Goal: Register for event/course

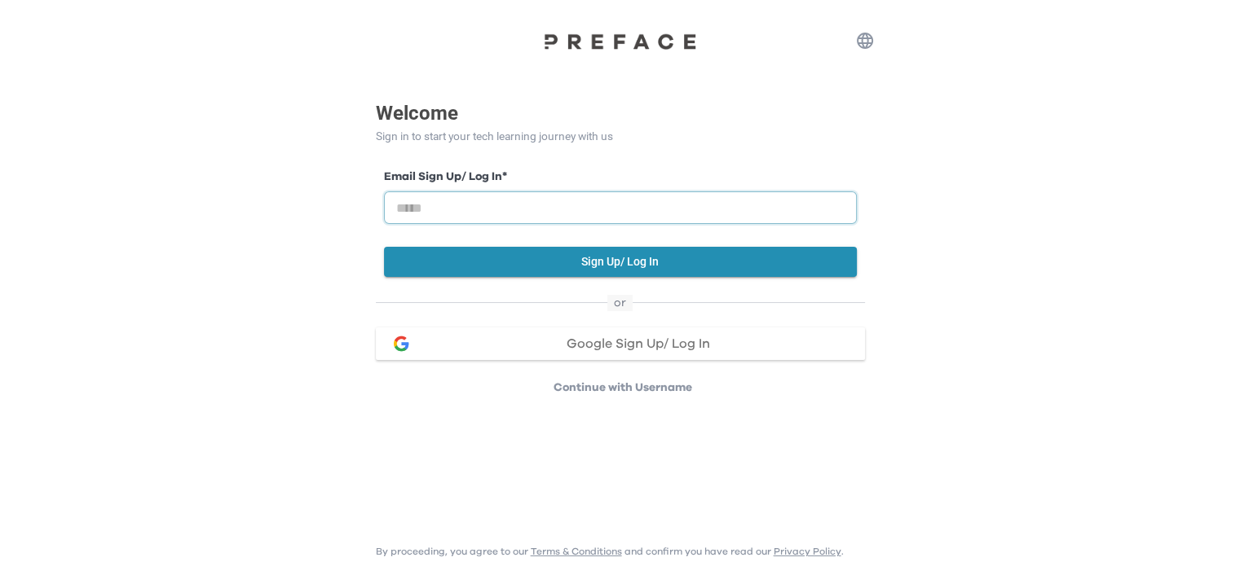
click at [694, 201] on input "email" at bounding box center [620, 208] width 473 height 33
type input "**********"
click at [684, 257] on button "Sign Up/ Log In" at bounding box center [620, 262] width 473 height 30
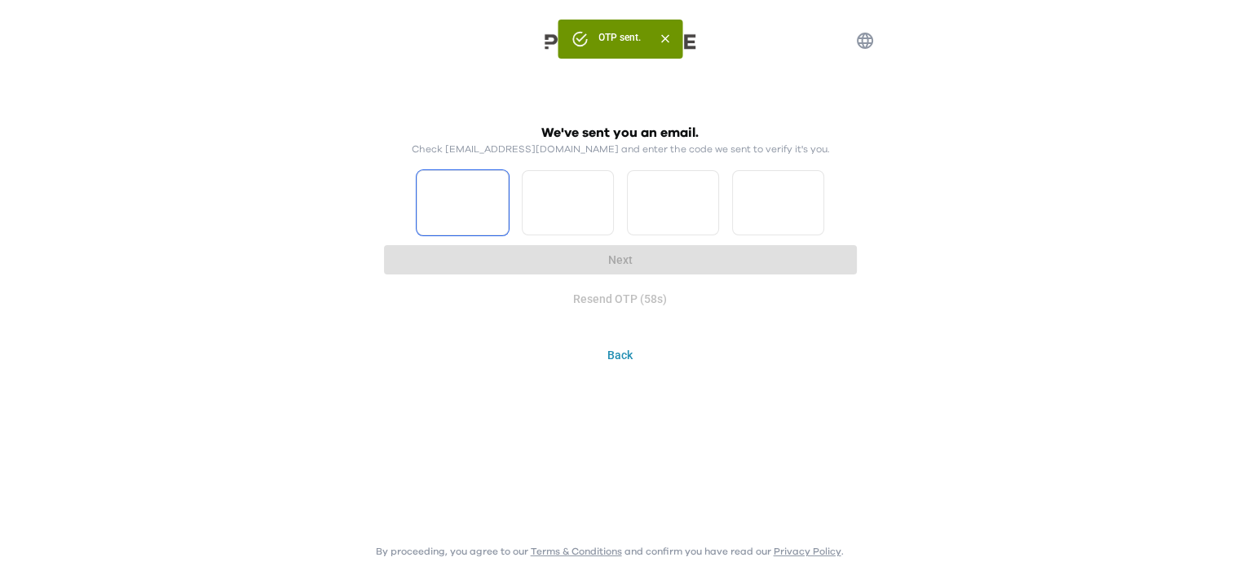
click at [482, 222] on input "Please enter OTP character 1" at bounding box center [462, 202] width 92 height 65
type input "*"
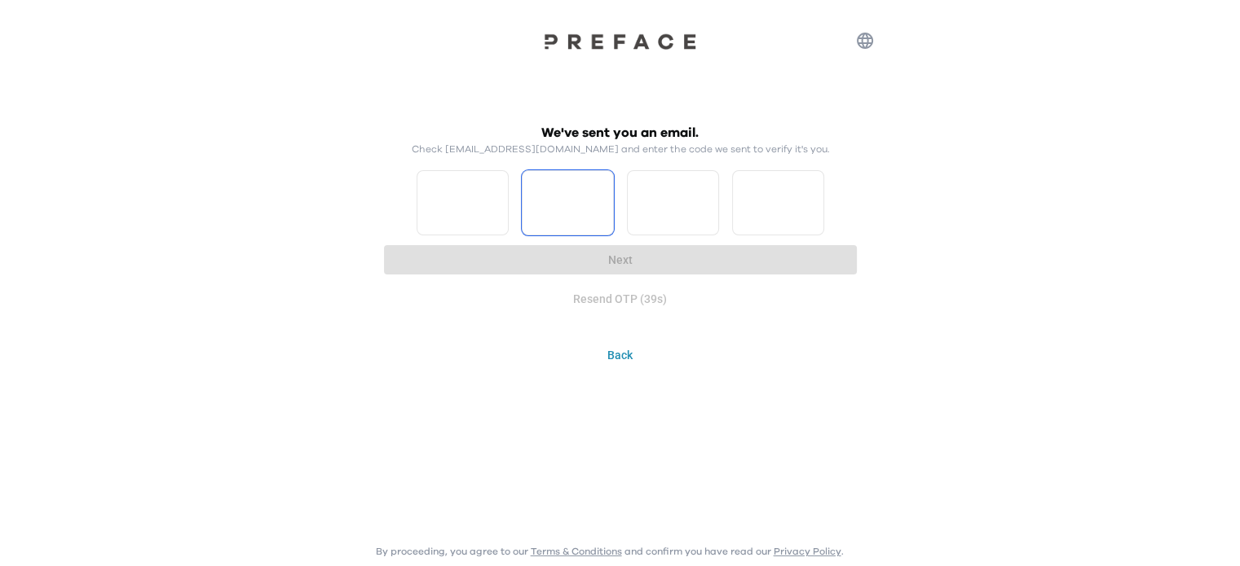
type input "*"
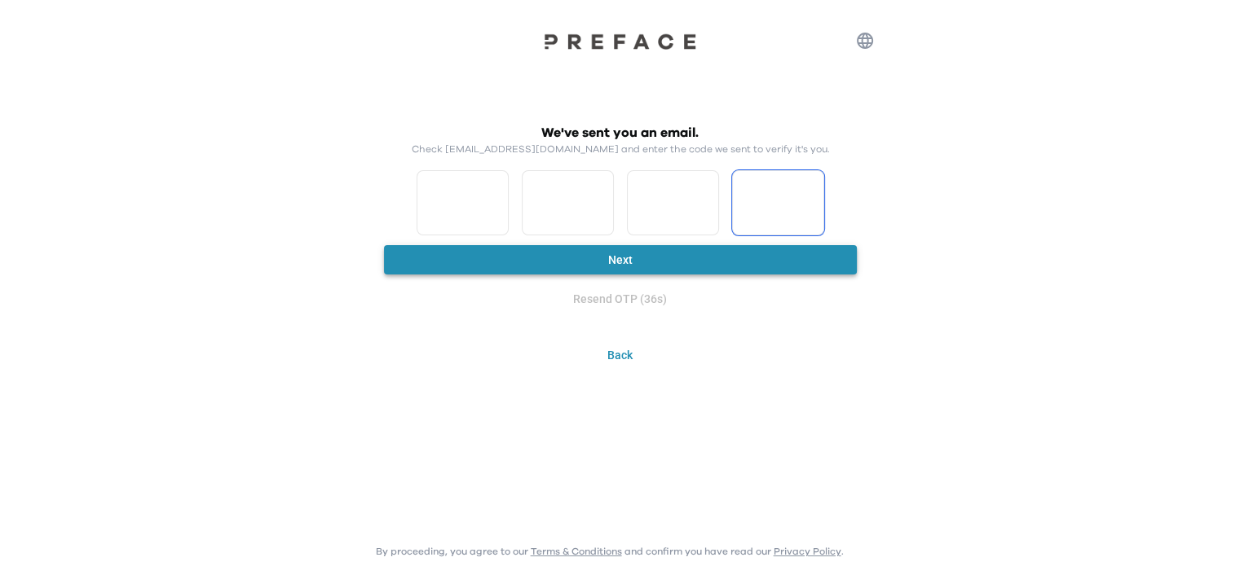
type input "*"
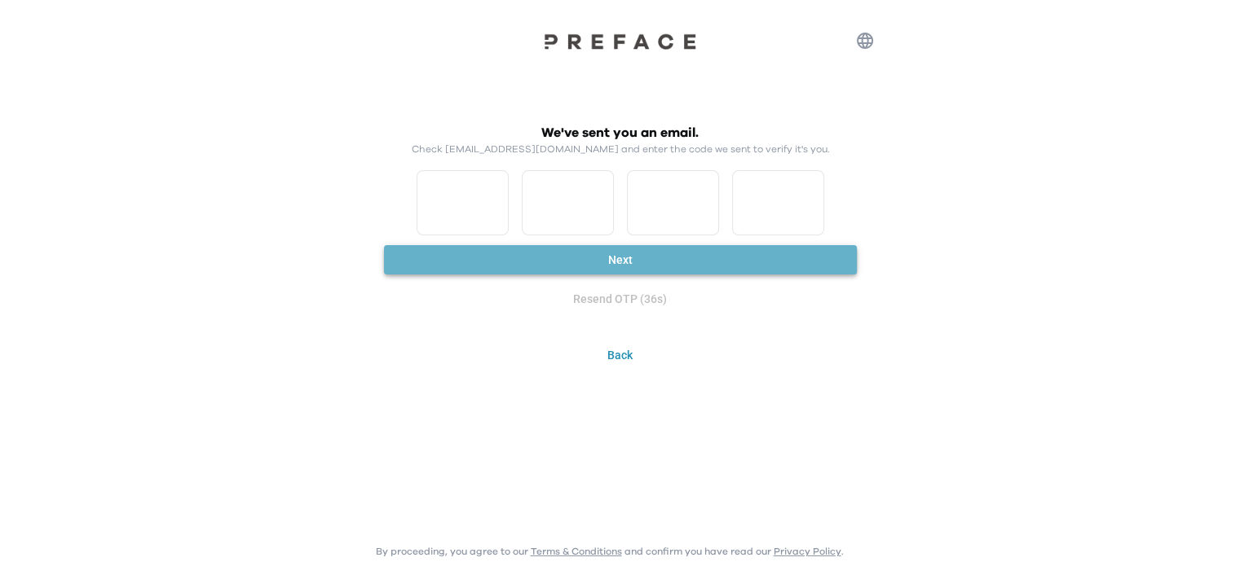
click at [515, 251] on button "Next" at bounding box center [620, 260] width 473 height 30
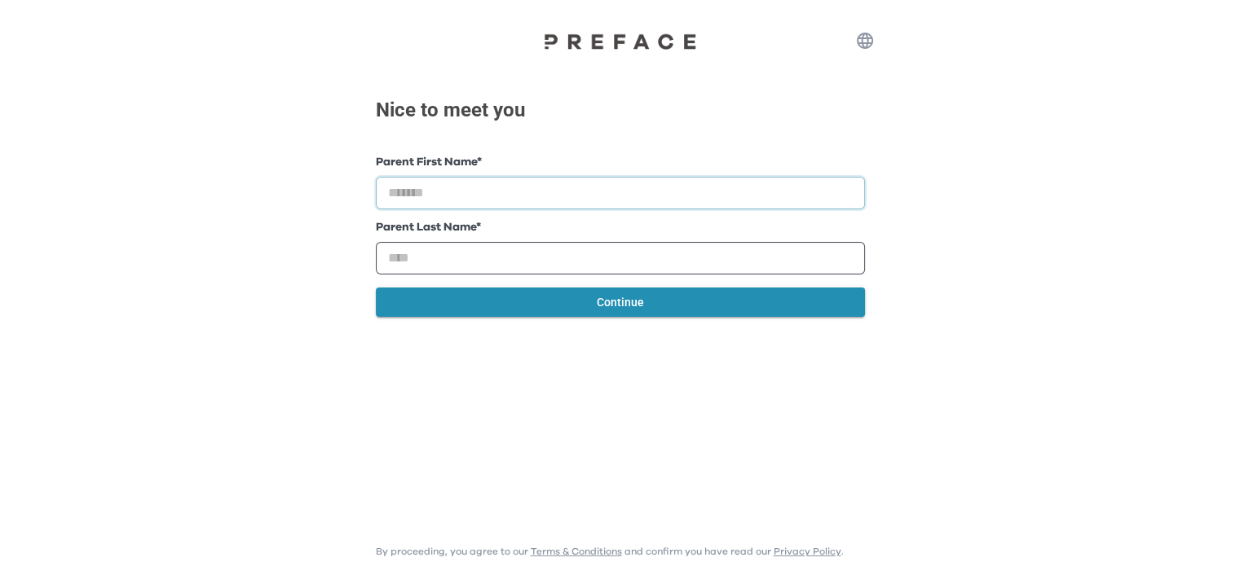
click at [552, 206] on input "text" at bounding box center [620, 193] width 489 height 33
type input "******"
click at [541, 250] on input "text" at bounding box center [620, 258] width 489 height 33
type input "****"
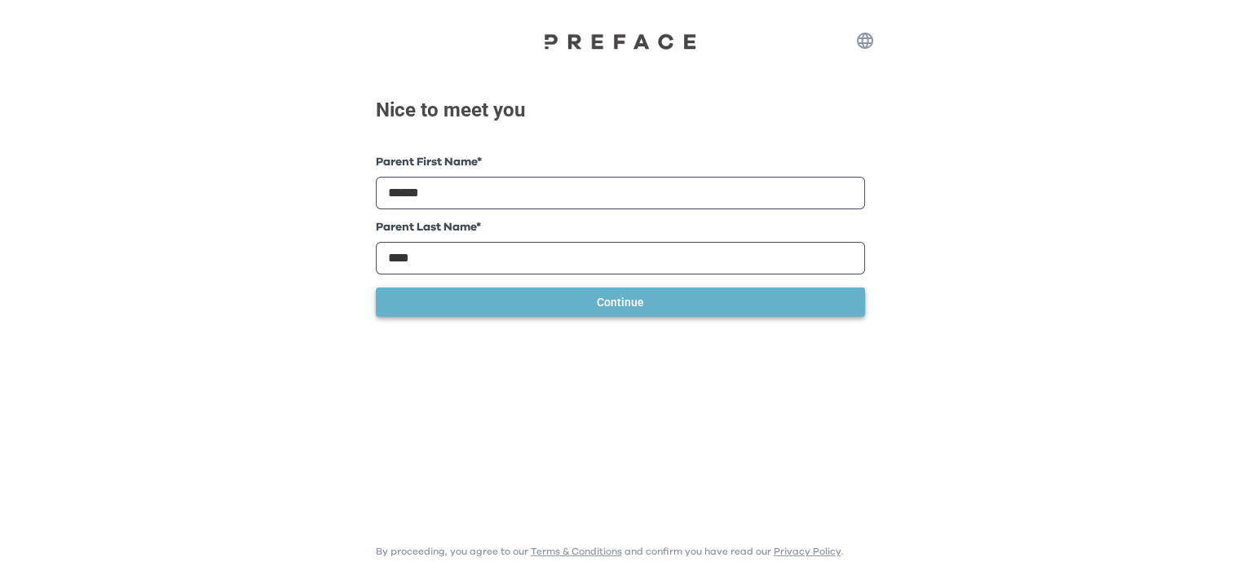
click at [583, 300] on button "Continue" at bounding box center [620, 303] width 489 height 30
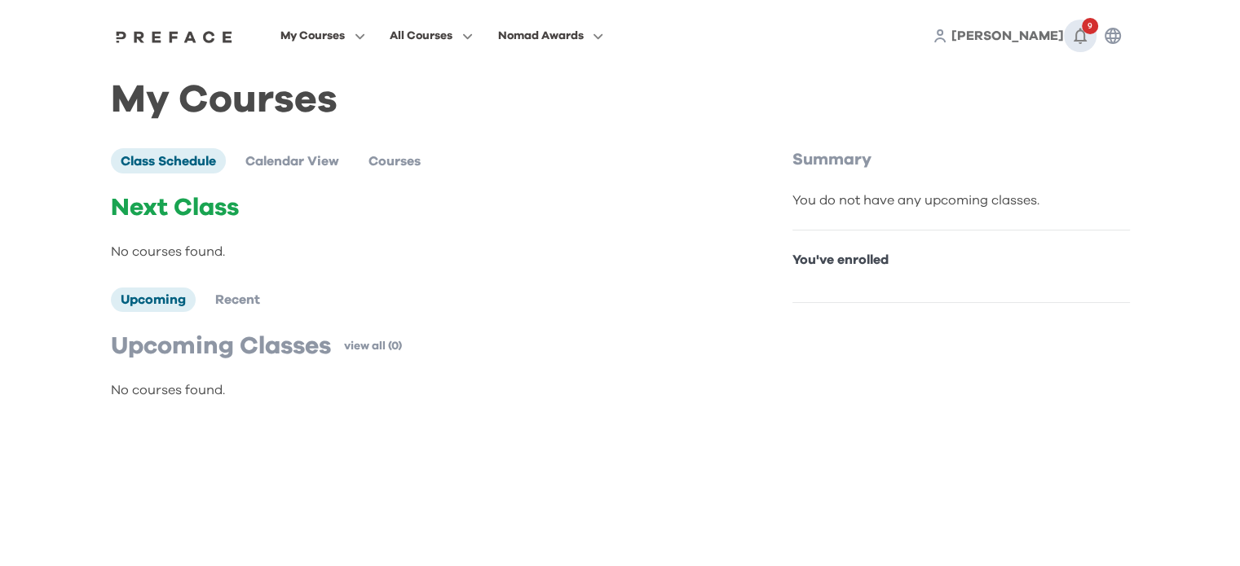
click at [1079, 45] on icon "button" at bounding box center [1080, 36] width 20 height 20
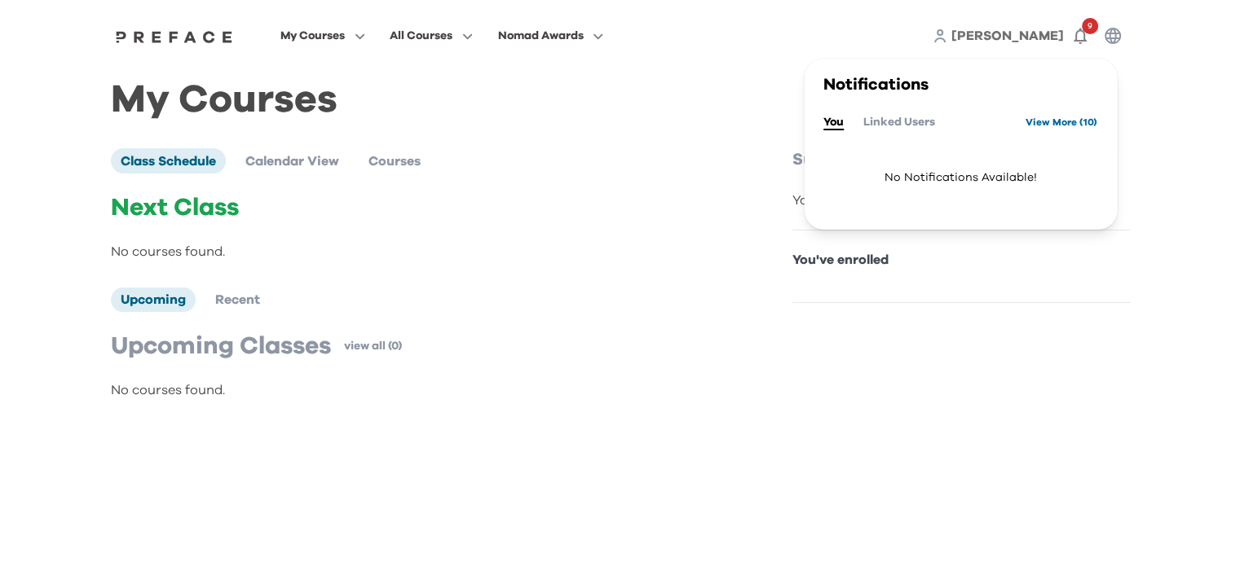
click at [1059, 126] on link "View More ( 10 )" at bounding box center [1061, 122] width 72 height 26
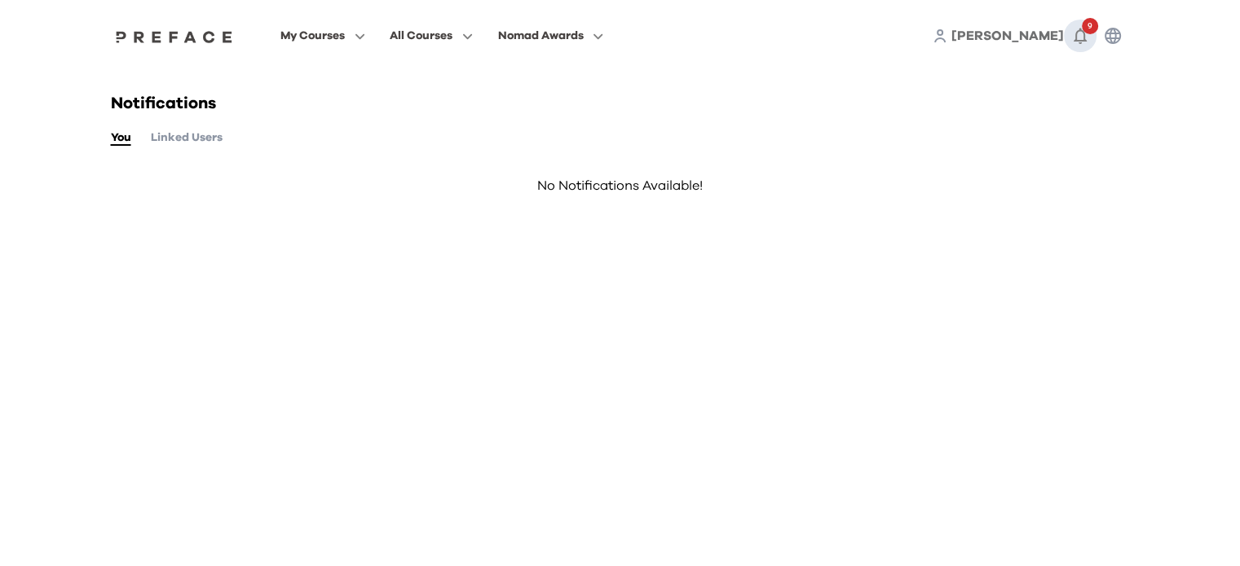
click at [1081, 37] on icon "button" at bounding box center [1080, 36] width 20 height 20
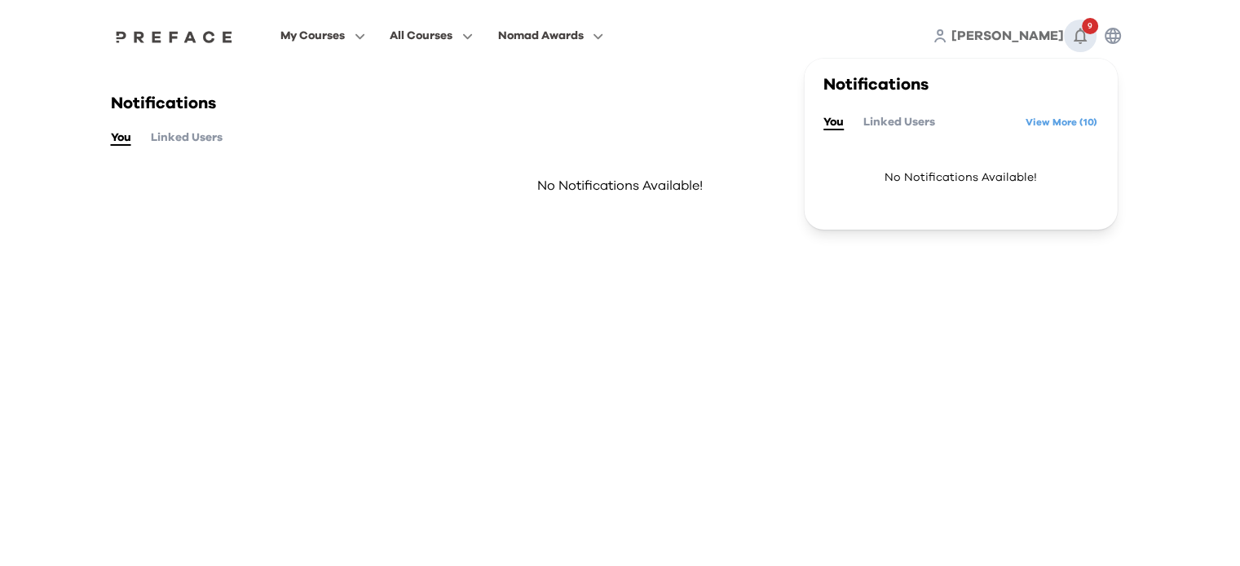
click at [1081, 37] on icon "button" at bounding box center [1080, 36] width 20 height 20
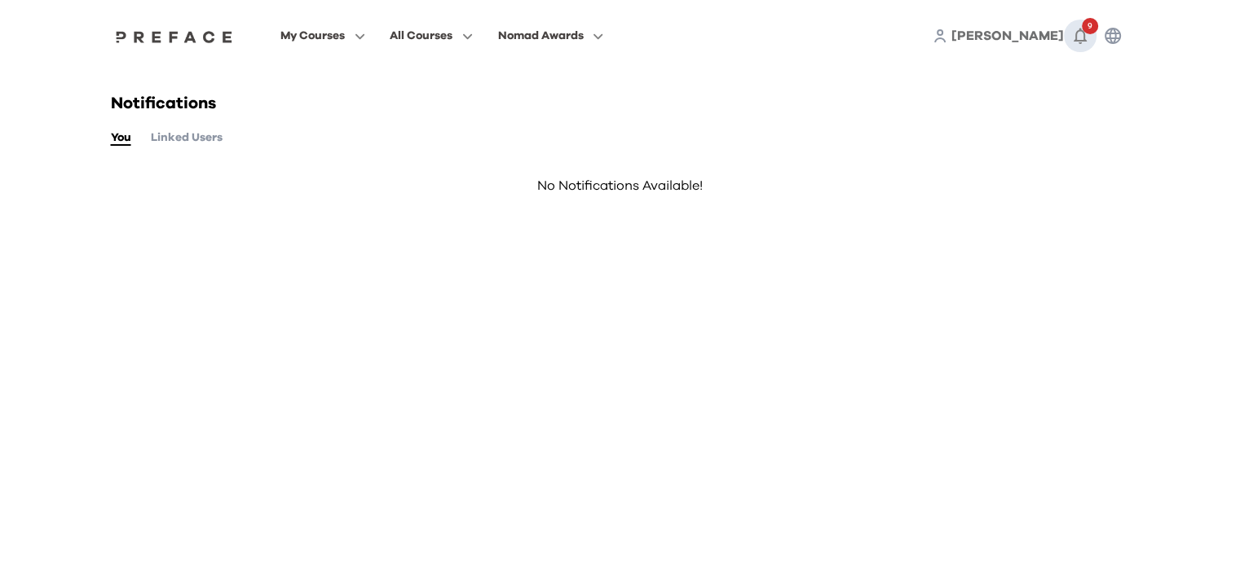
click at [1081, 37] on icon "button" at bounding box center [1080, 36] width 20 height 20
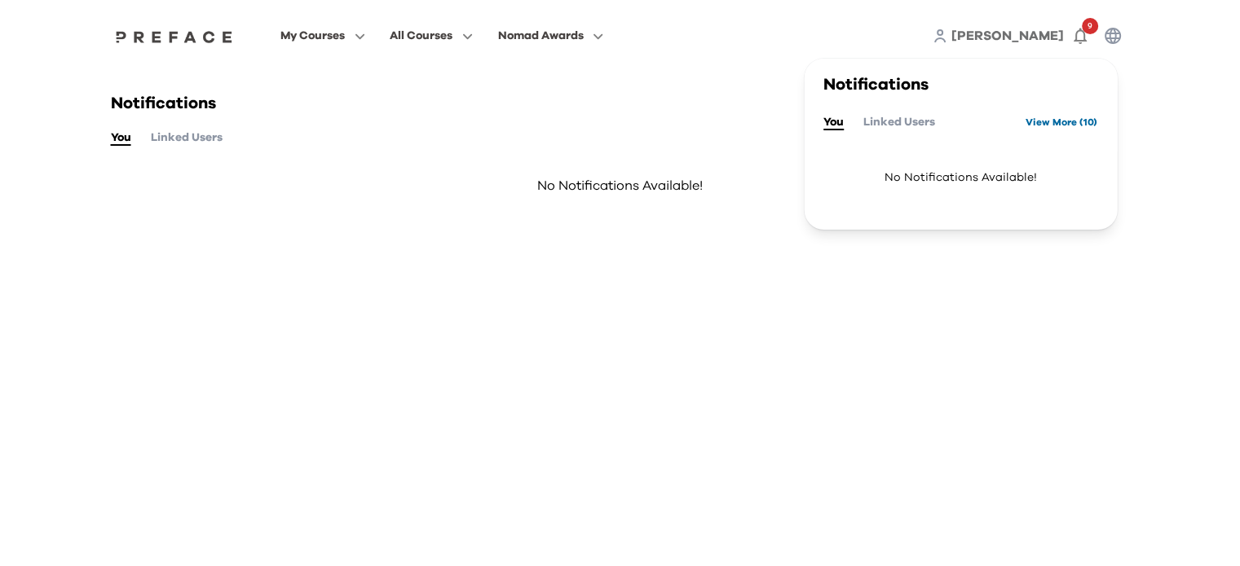
click at [1061, 119] on link "View More ( 10 )" at bounding box center [1061, 122] width 72 height 26
click at [488, 249] on div "Notifications You Linked Users No Notifications Available!" at bounding box center [620, 165] width 1043 height 186
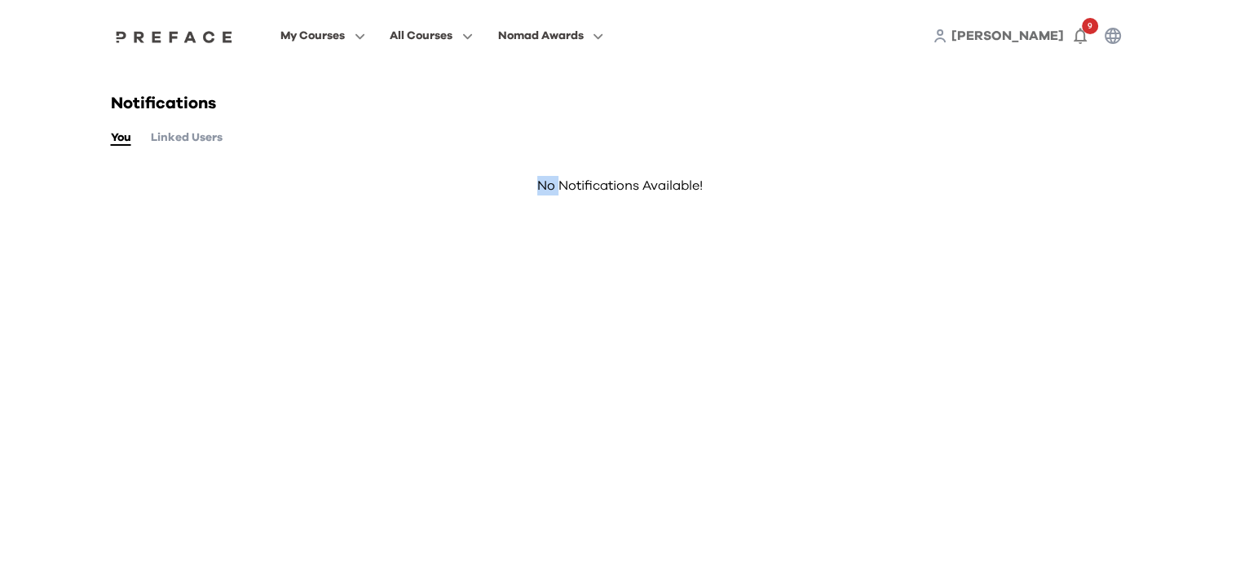
click at [488, 249] on div "Notifications You Linked Users No Notifications Available!" at bounding box center [620, 165] width 1043 height 186
click at [313, 258] on html "My Courses All Courses Nomad Awards Maggie 9 Notifications You Linked Users No …" at bounding box center [620, 129] width 1240 height 258
click at [192, 144] on button "Linked Users" at bounding box center [187, 138] width 72 height 18
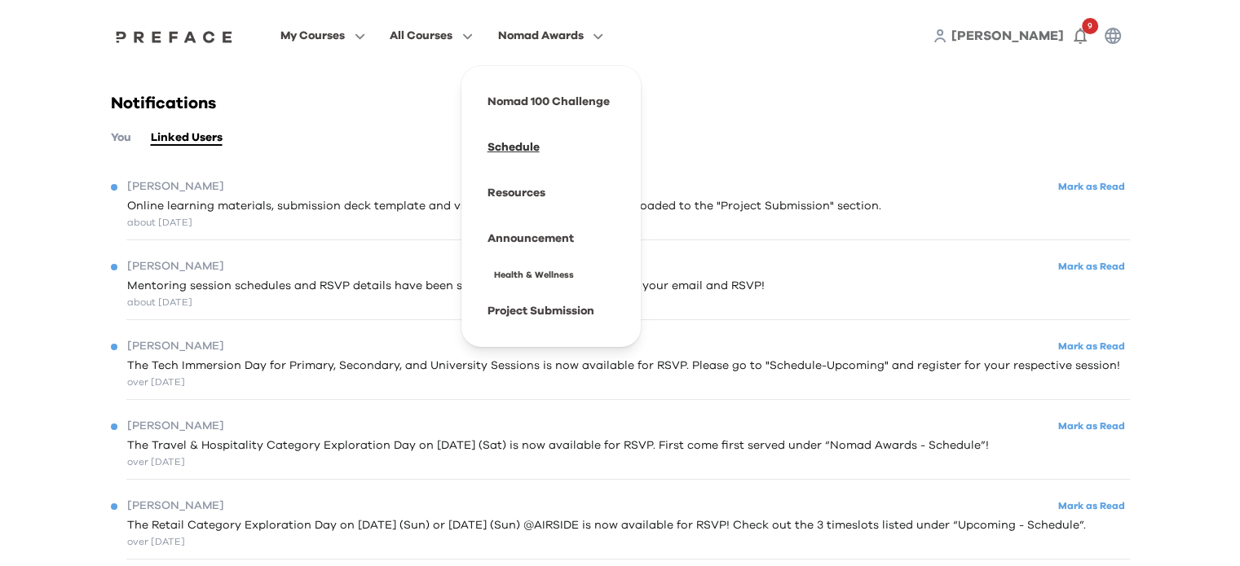
click at [509, 143] on span at bounding box center [550, 148] width 153 height 46
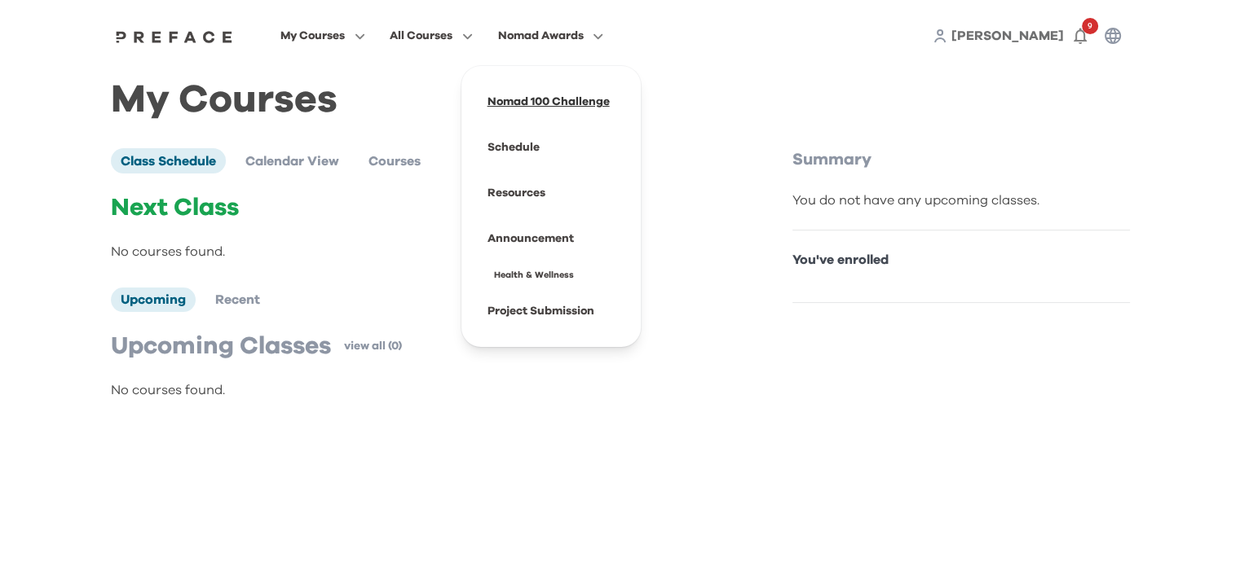
click at [548, 90] on span at bounding box center [550, 102] width 153 height 46
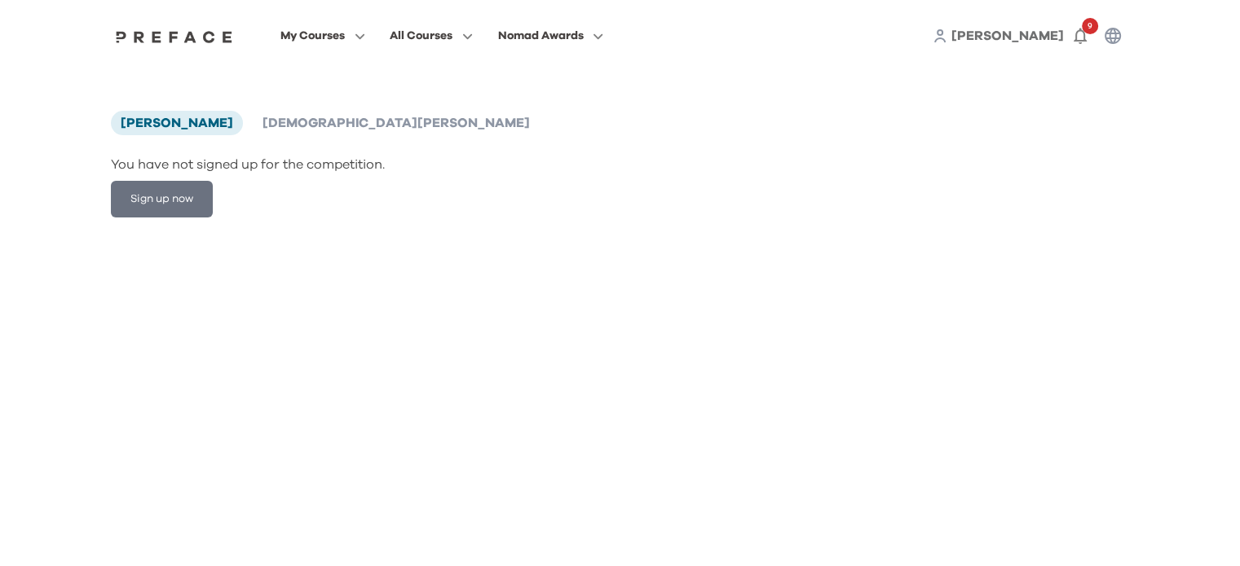
click at [182, 193] on button "Sign up now" at bounding box center [162, 199] width 102 height 37
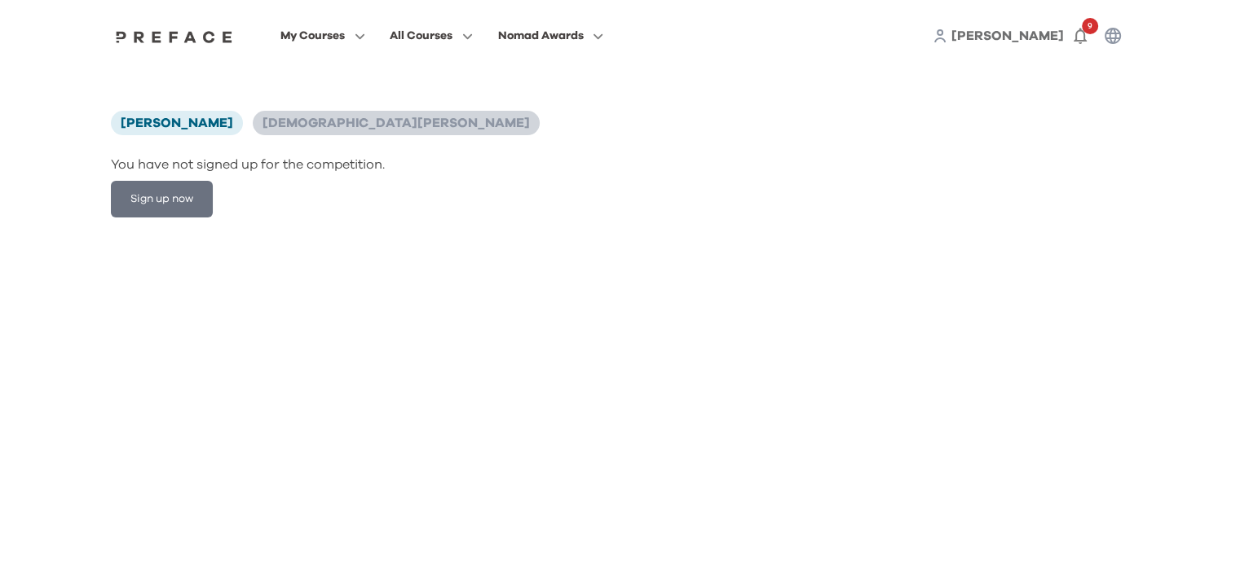
click at [287, 119] on span "Moses Leung" at bounding box center [395, 123] width 267 height 13
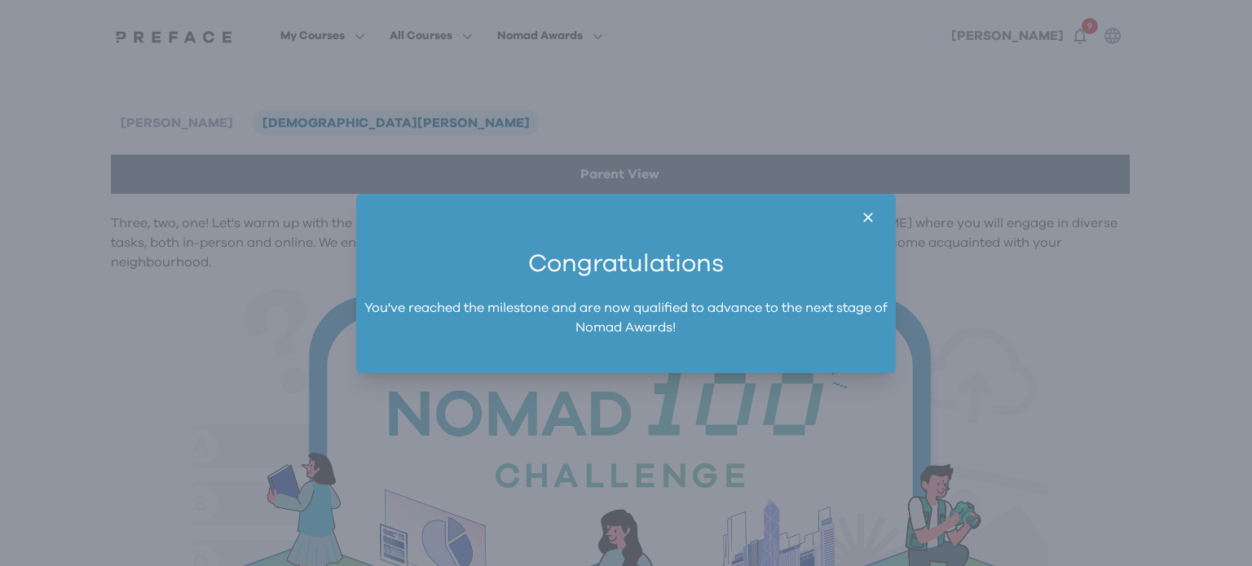
click at [866, 210] on icon "button" at bounding box center [868, 217] width 17 height 17
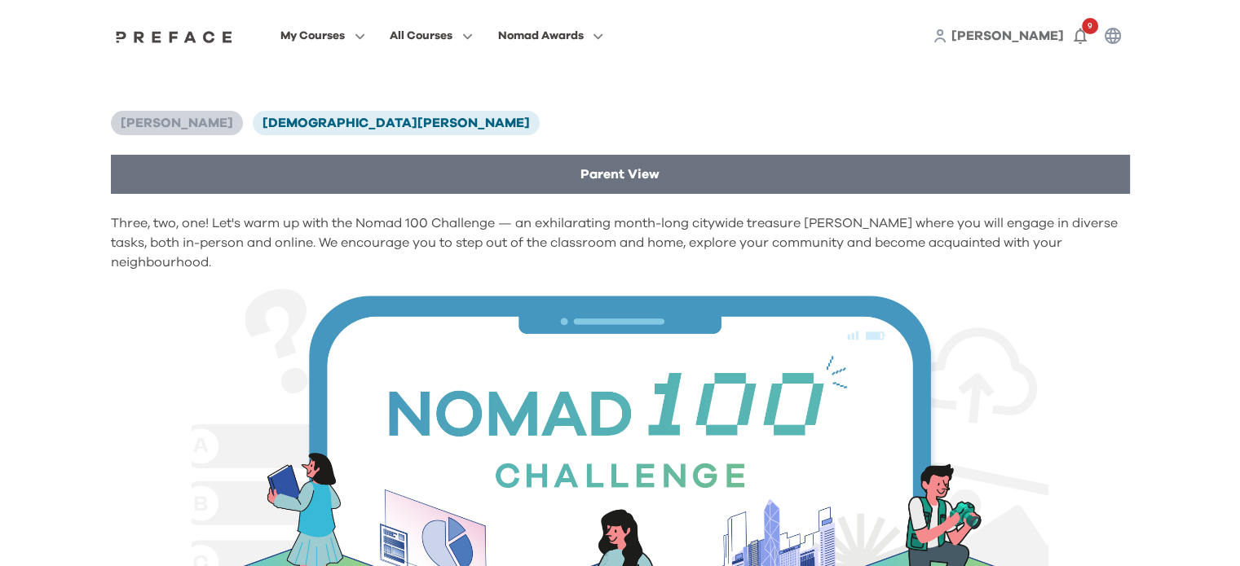
click at [198, 130] on span "Maggie Chan" at bounding box center [177, 123] width 112 height 13
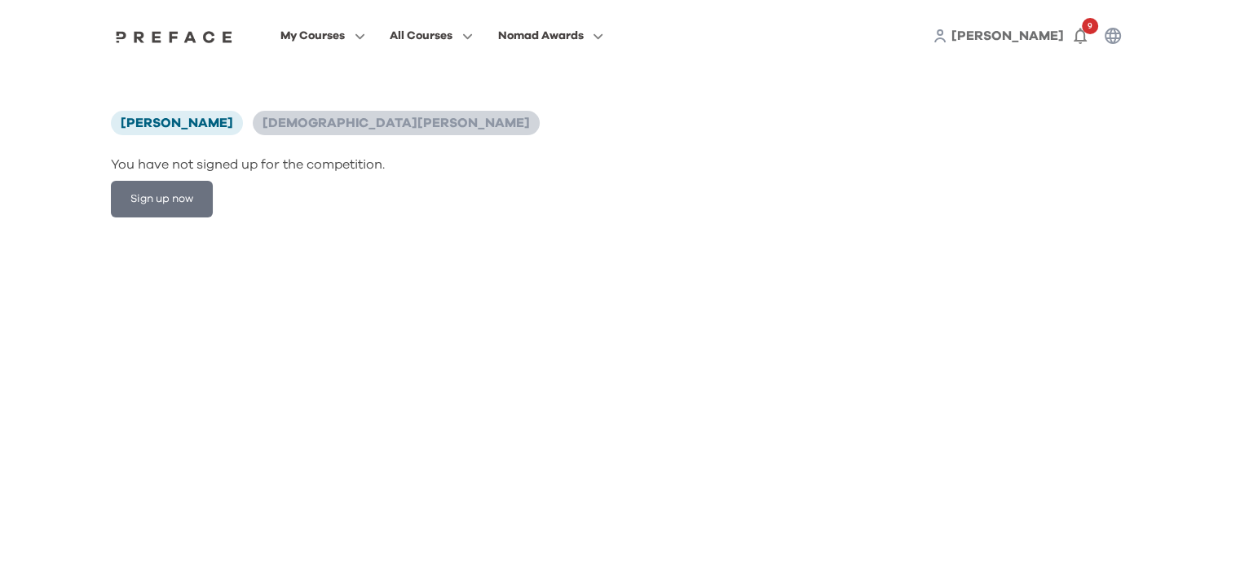
click at [262, 129] on span "Moses Leung" at bounding box center [395, 123] width 267 height 13
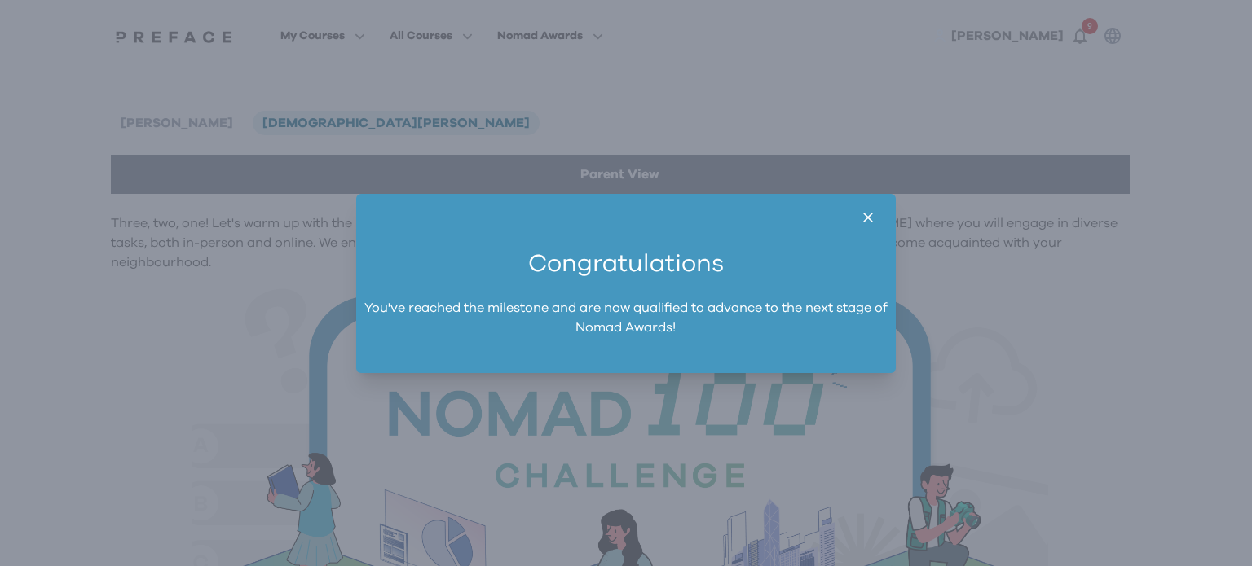
click at [866, 213] on icon "button" at bounding box center [868, 218] width 10 height 10
